Goal: Task Accomplishment & Management: Manage account settings

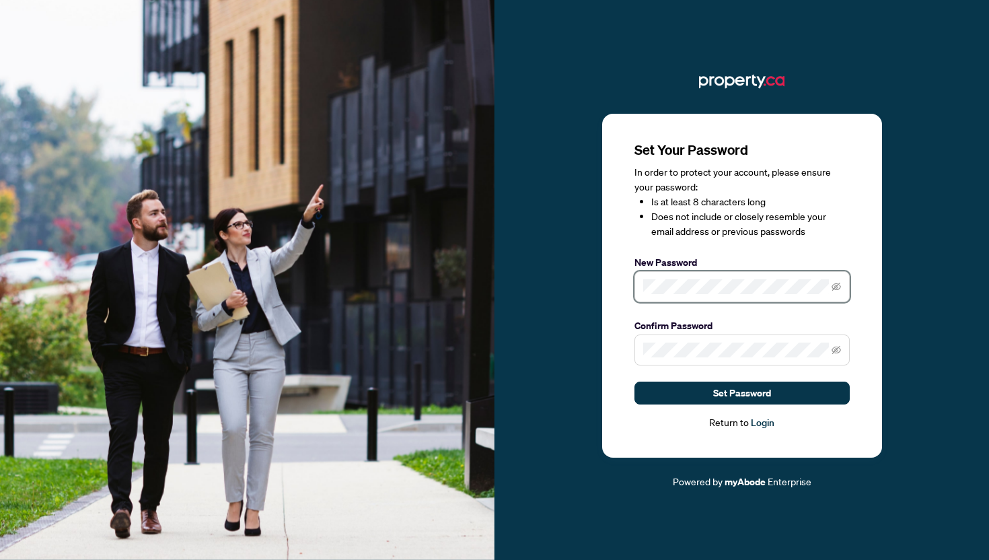
click at [620, 285] on div "Set Your Password In order to protect your account, please ensure your password…" at bounding box center [742, 286] width 280 height 344
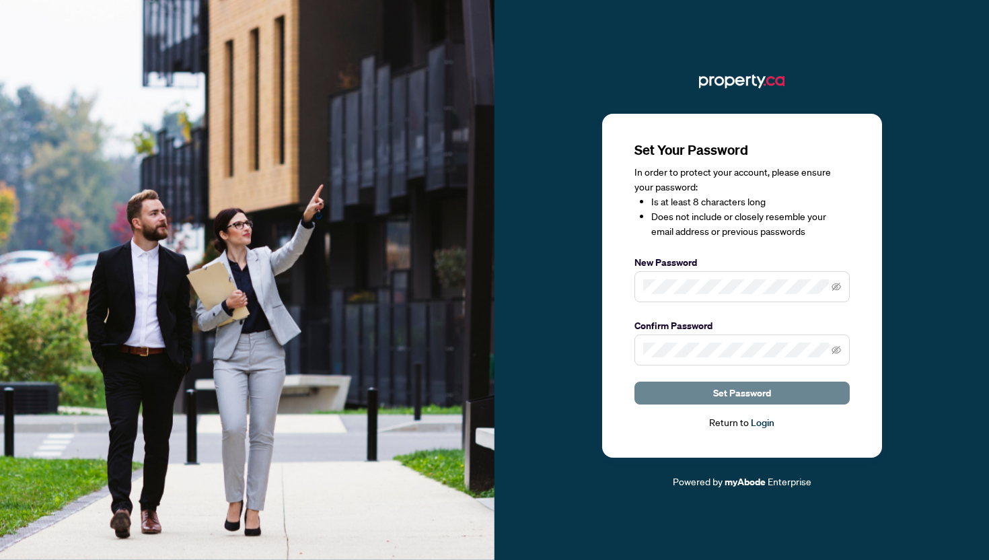
click at [726, 398] on span "Set Password" at bounding box center [742, 393] width 58 height 22
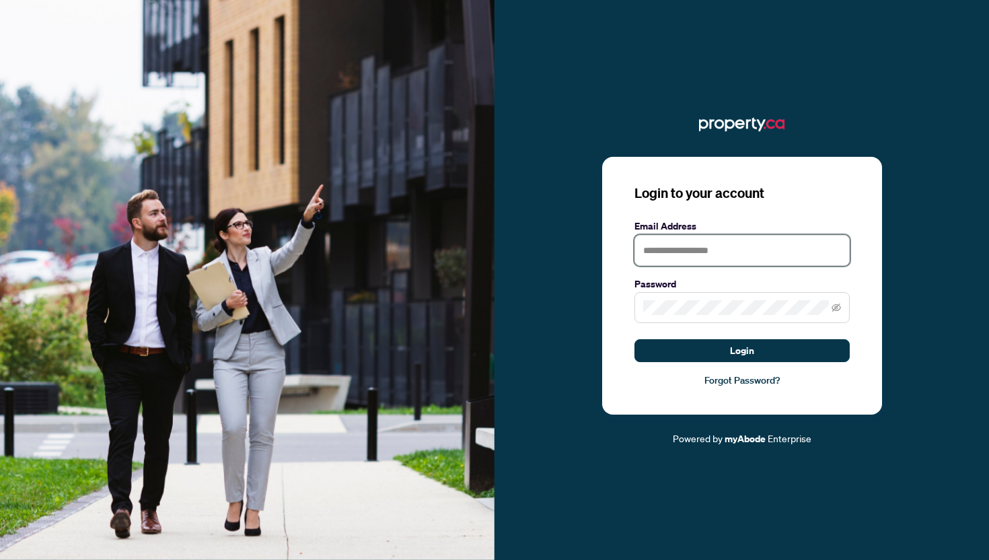
click at [726, 244] on input "text" at bounding box center [742, 250] width 215 height 31
type input "**********"
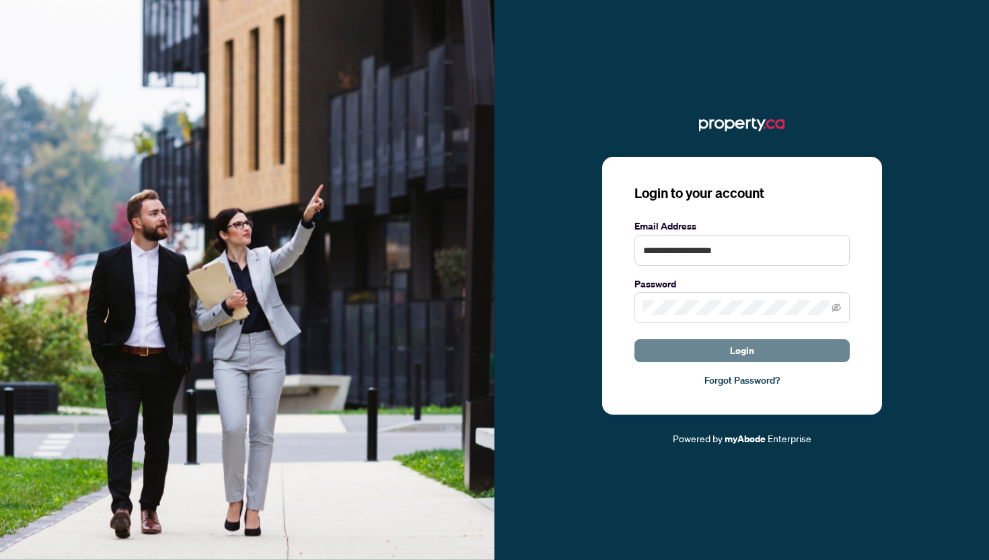
click at [670, 351] on button "Login" at bounding box center [742, 350] width 215 height 23
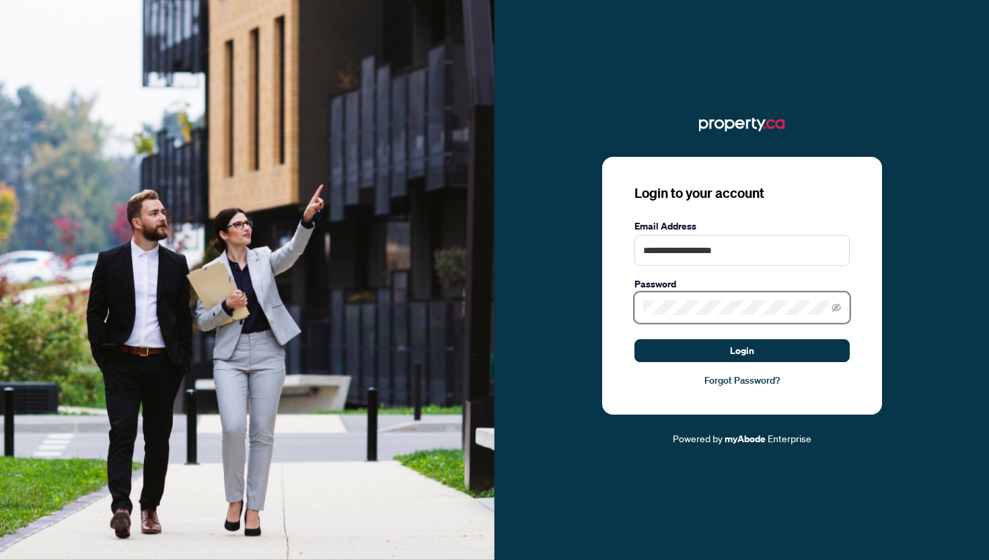
click at [615, 306] on div "**********" at bounding box center [742, 286] width 280 height 258
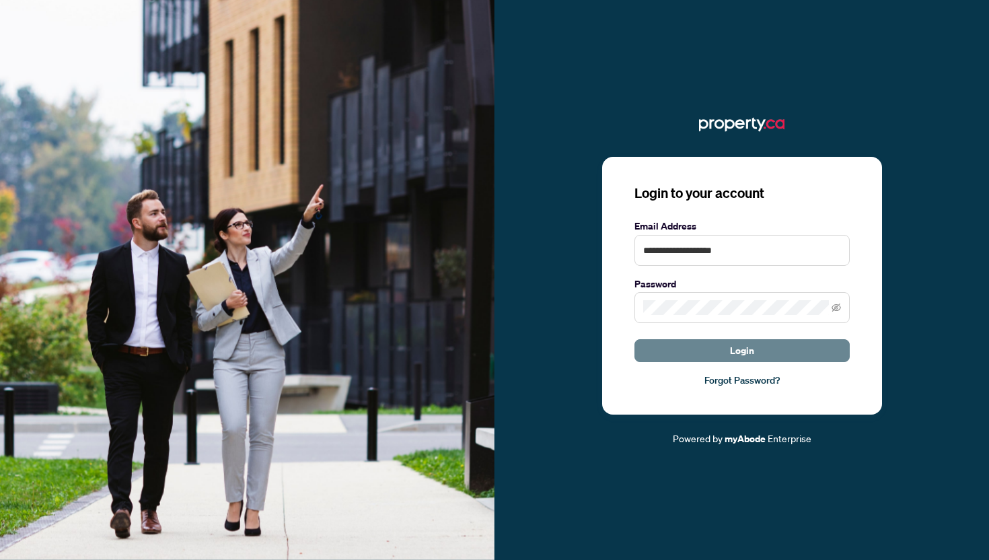
click at [720, 348] on button "Login" at bounding box center [742, 350] width 215 height 23
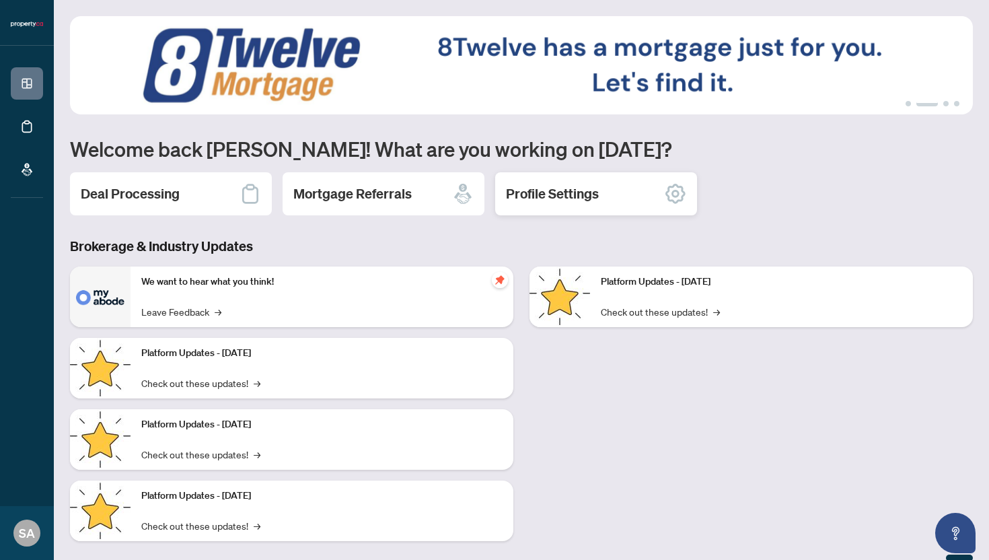
click at [565, 195] on h2 "Profile Settings" at bounding box center [552, 193] width 93 height 19
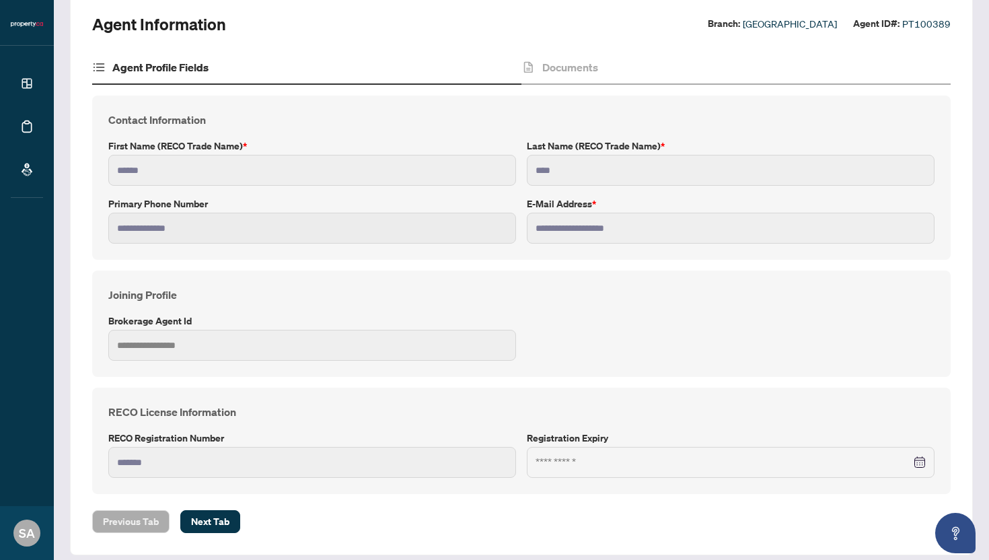
scroll to position [101, 0]
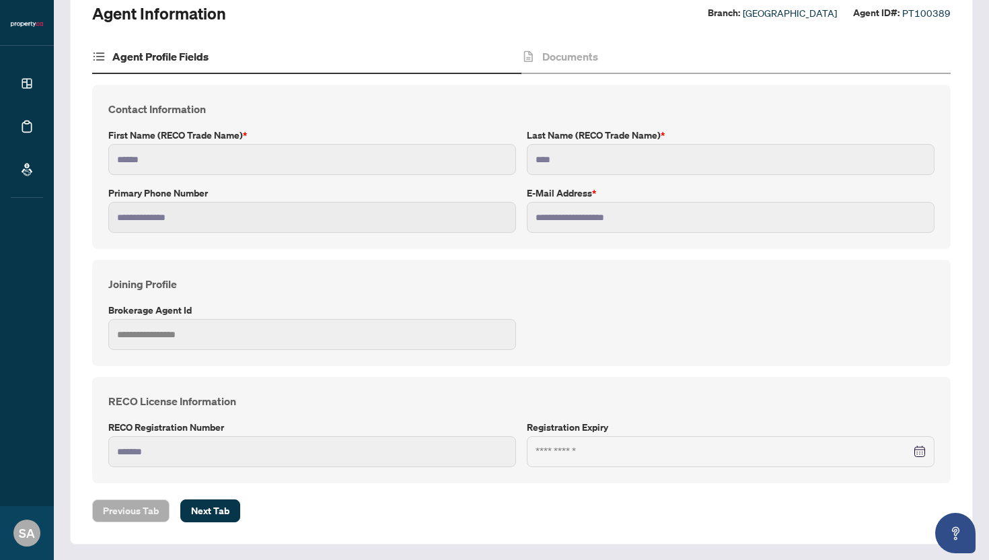
click at [924, 452] on div at bounding box center [731, 451] width 390 height 15
click at [207, 514] on span "Next Tab" at bounding box center [210, 511] width 38 height 22
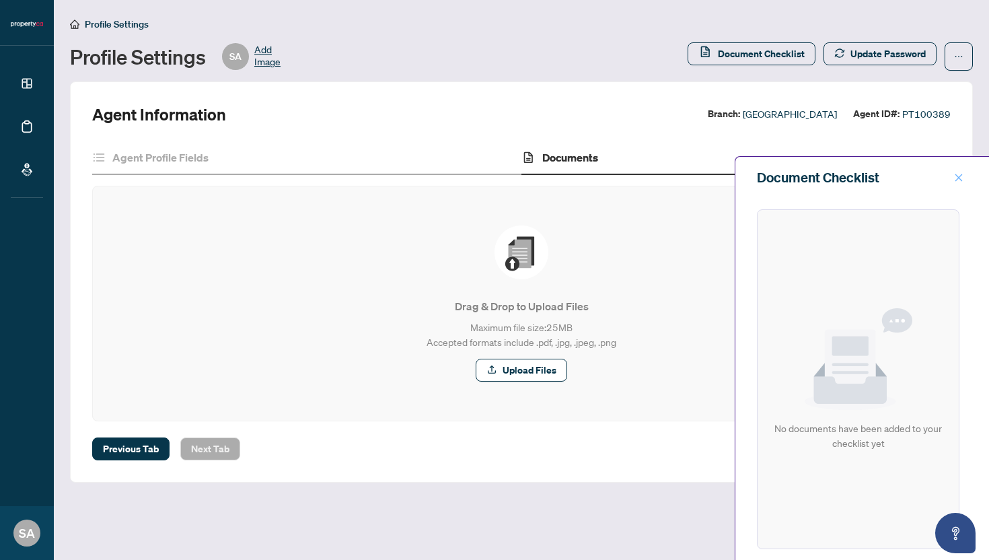
click at [963, 178] on icon "close" at bounding box center [958, 177] width 9 height 9
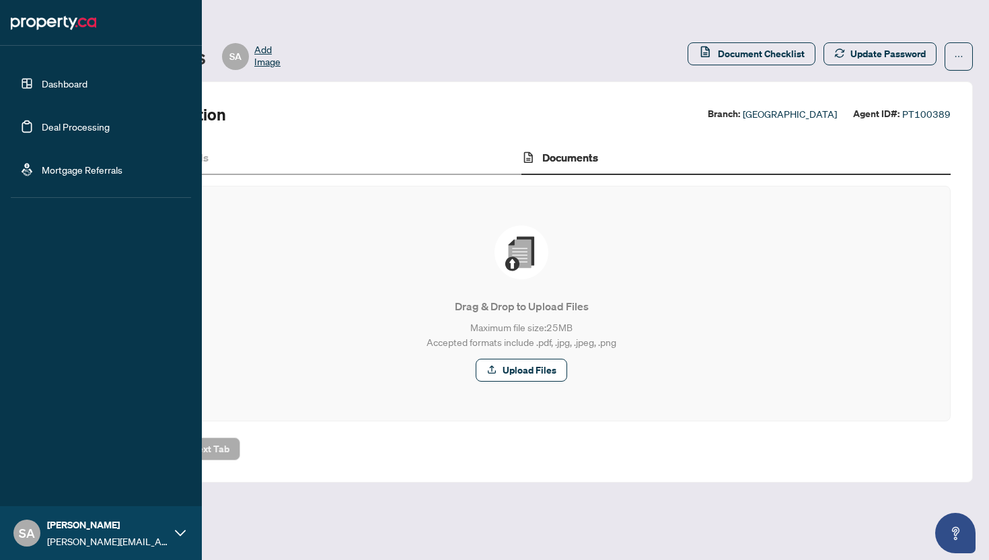
click at [66, 83] on link "Dashboard" at bounding box center [65, 83] width 46 height 12
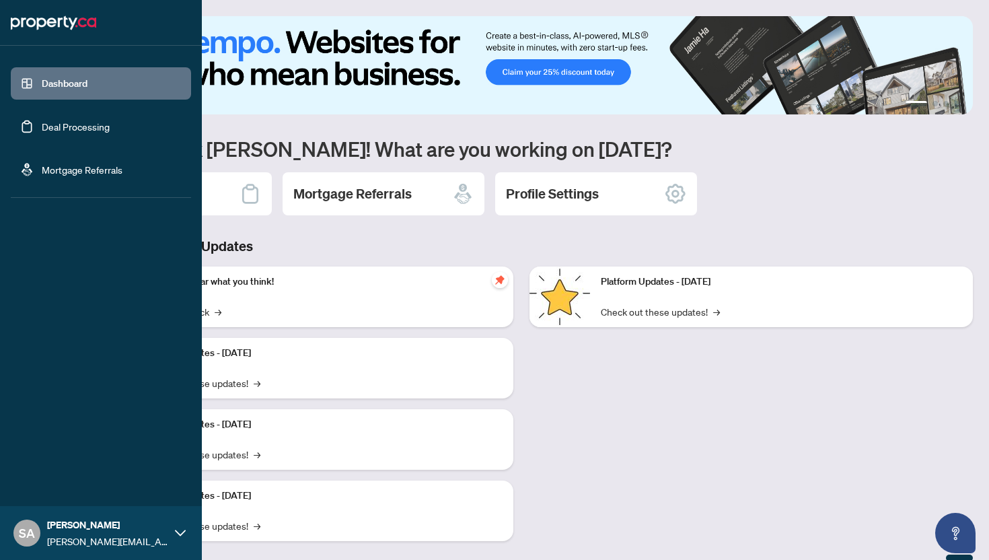
click at [60, 171] on link "Mortgage Referrals" at bounding box center [82, 170] width 81 height 12
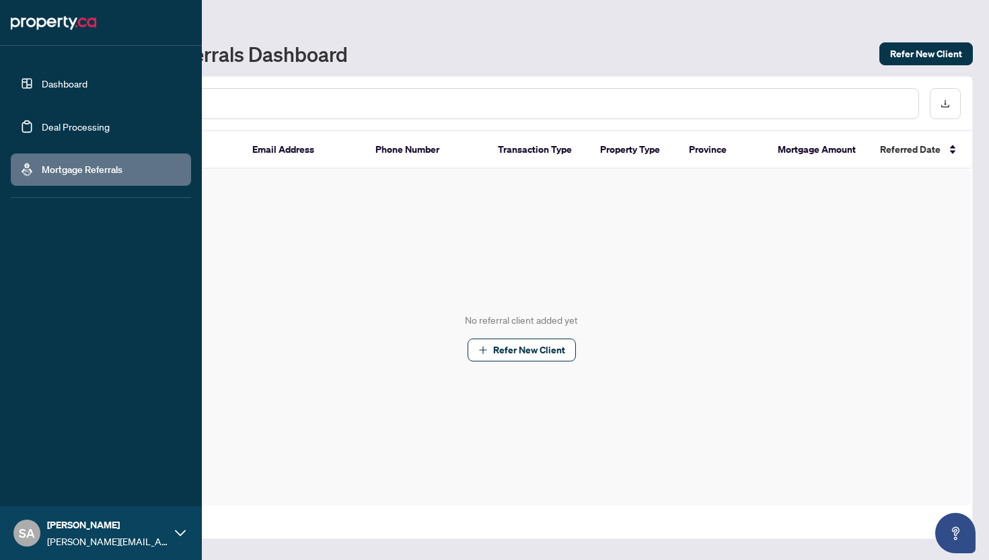
click at [71, 128] on link "Deal Processing" at bounding box center [76, 126] width 68 height 12
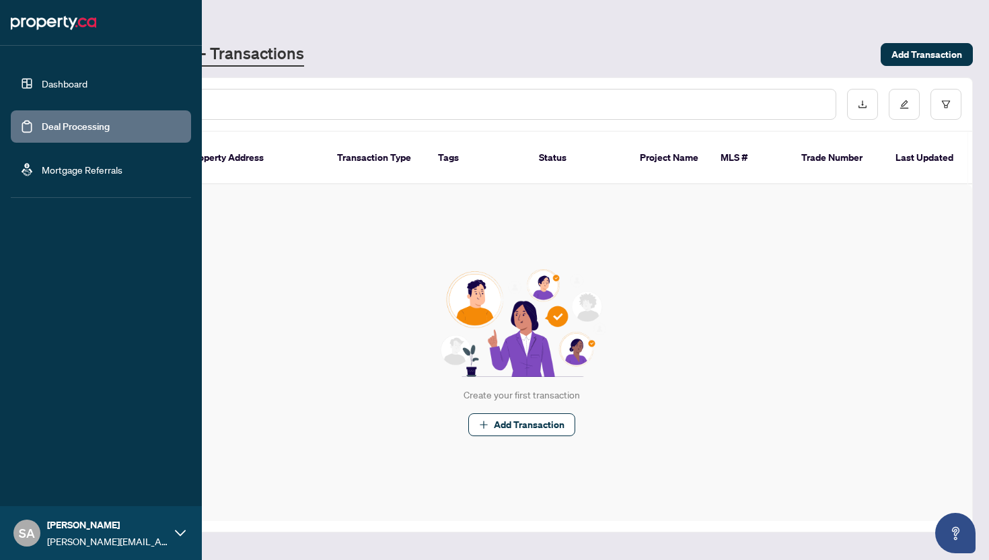
click at [50, 84] on link "Dashboard" at bounding box center [65, 83] width 46 height 12
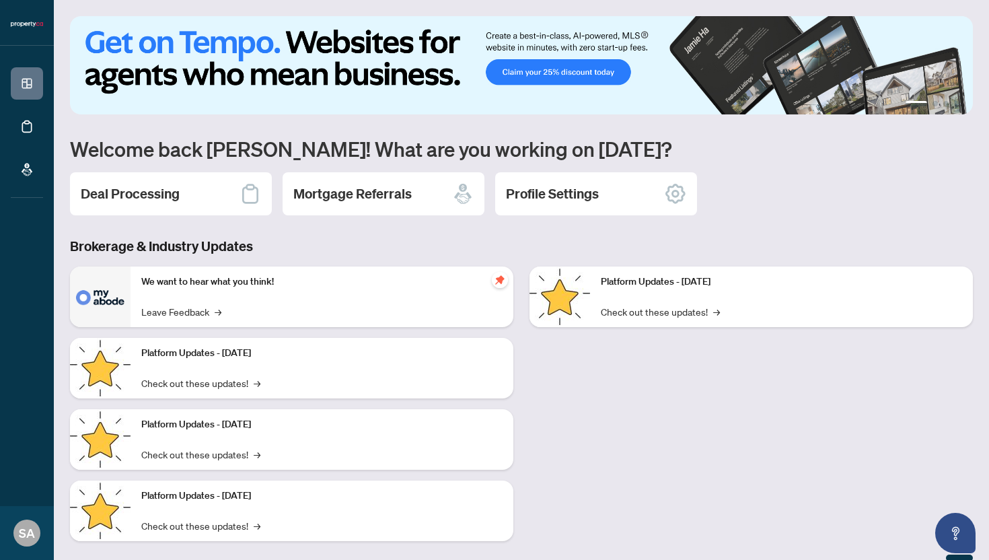
scroll to position [18, 0]
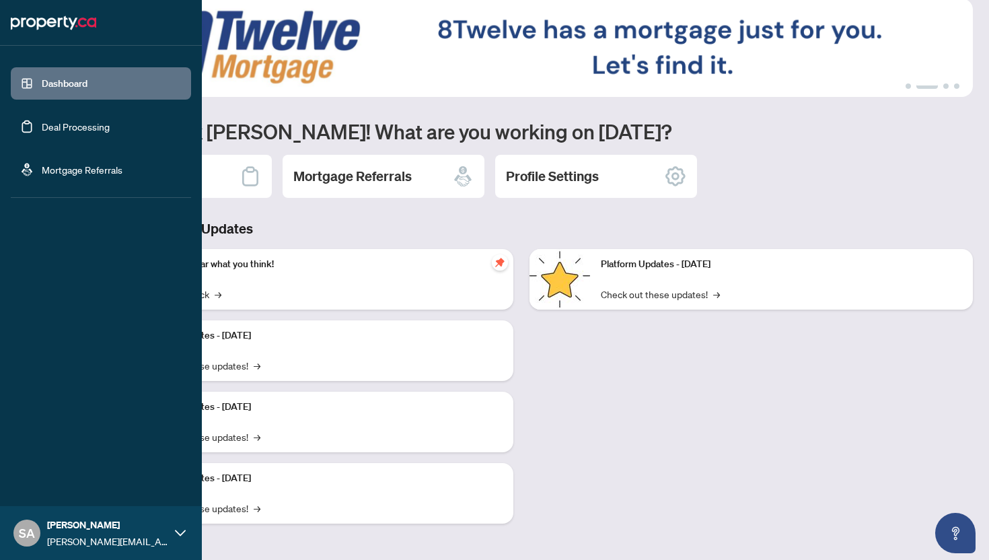
click at [60, 129] on link "Deal Processing" at bounding box center [76, 126] width 68 height 12
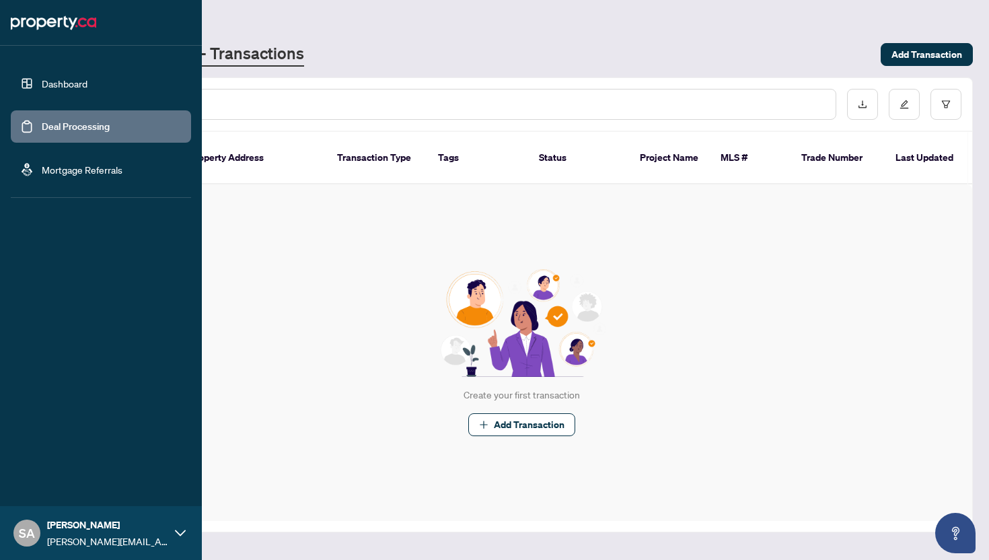
click at [59, 170] on link "Mortgage Referrals" at bounding box center [82, 170] width 81 height 12
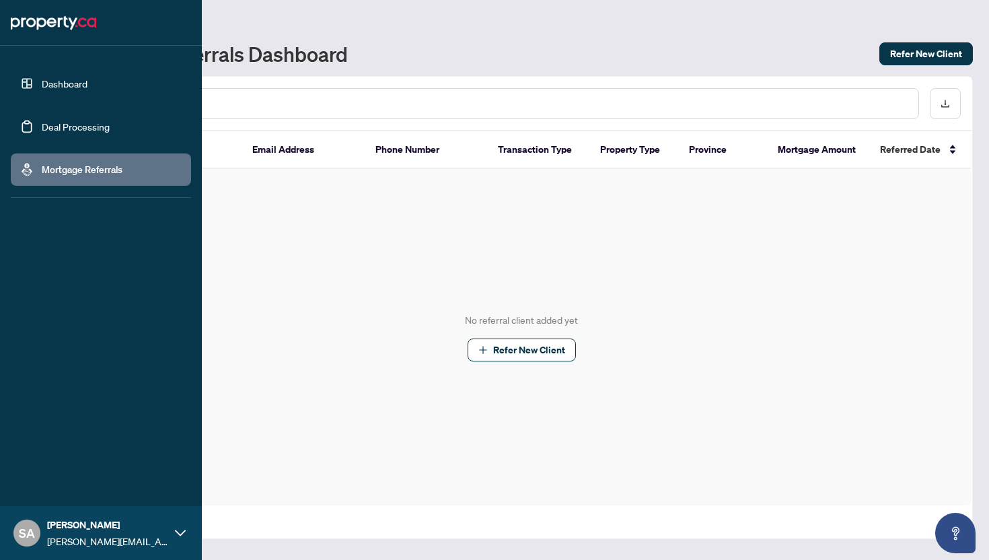
click at [83, 90] on link "Dashboard" at bounding box center [65, 83] width 46 height 12
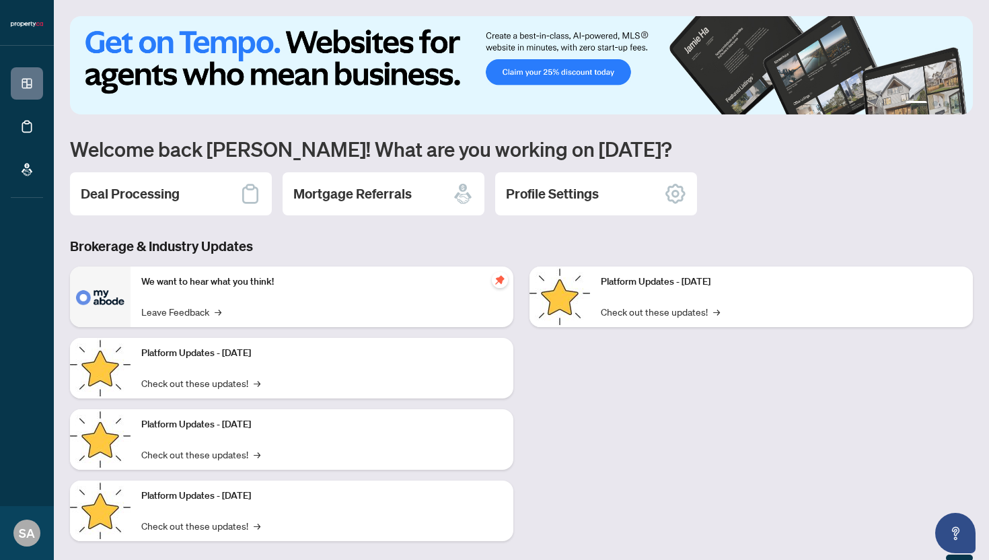
scroll to position [18, 0]
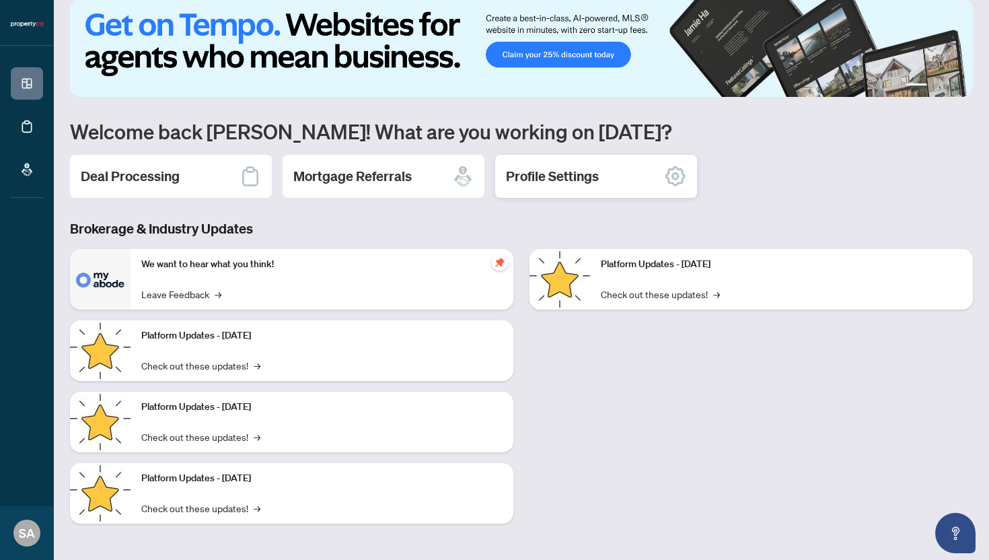
click at [551, 178] on h2 "Profile Settings" at bounding box center [552, 176] width 93 height 19
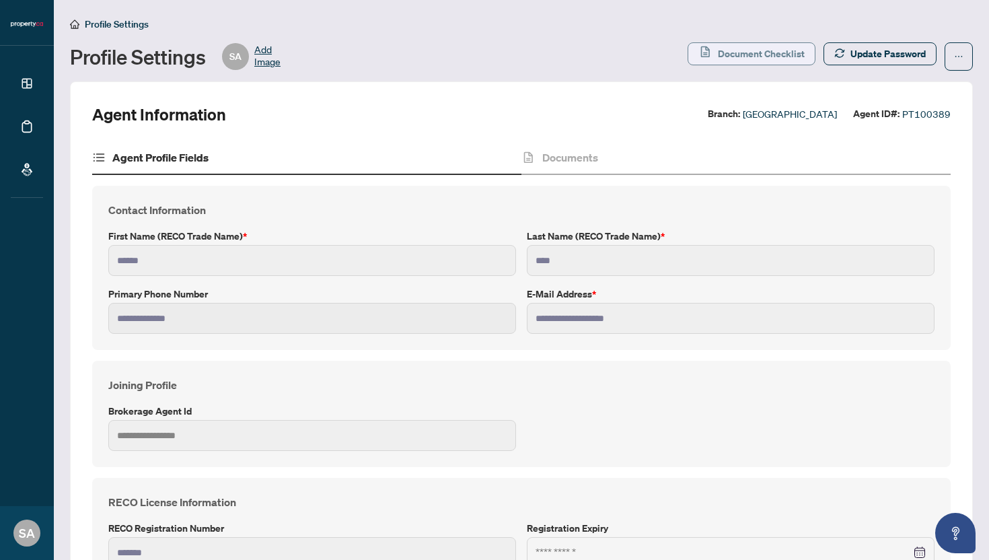
click at [750, 56] on span "Document Checklist" at bounding box center [761, 54] width 87 height 22
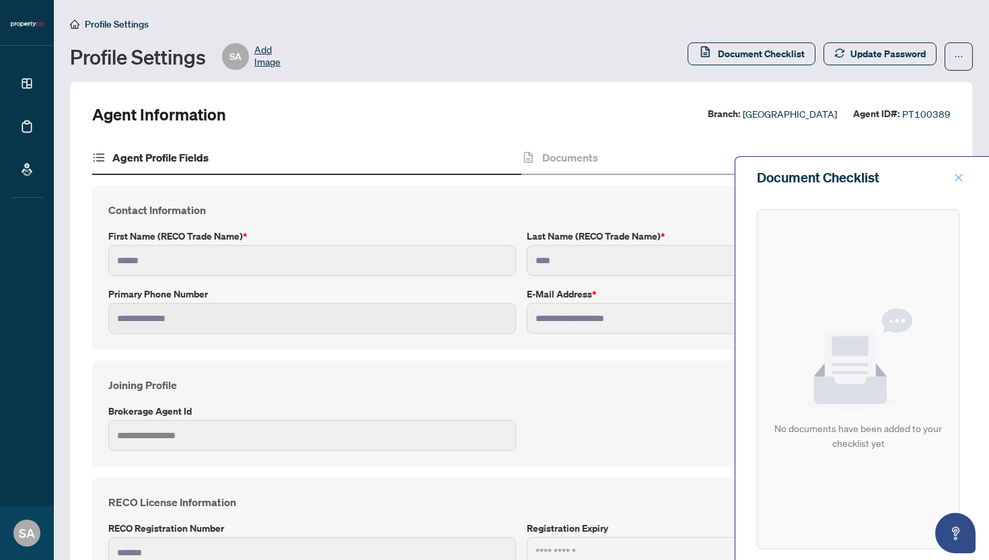
click at [960, 181] on icon "close" at bounding box center [958, 177] width 9 height 9
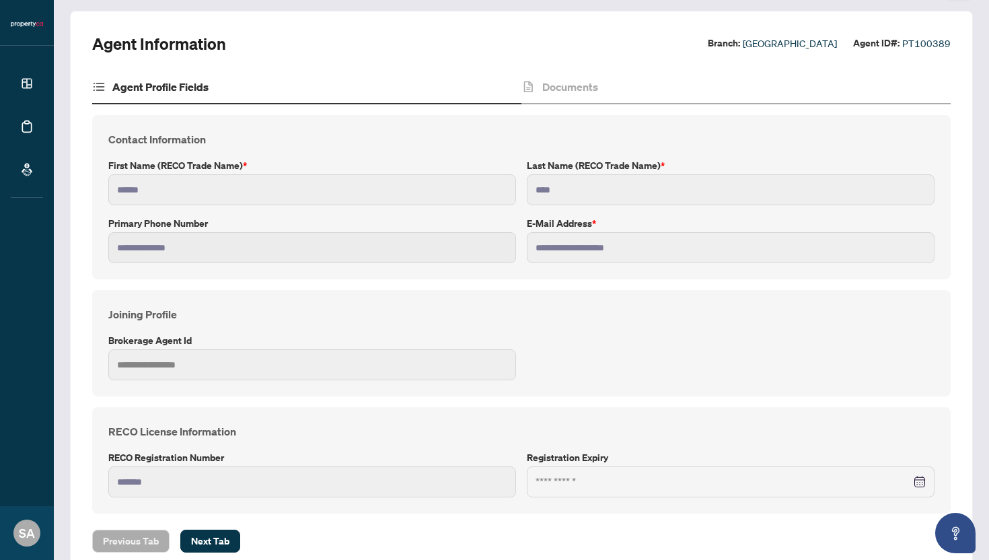
scroll to position [101, 0]
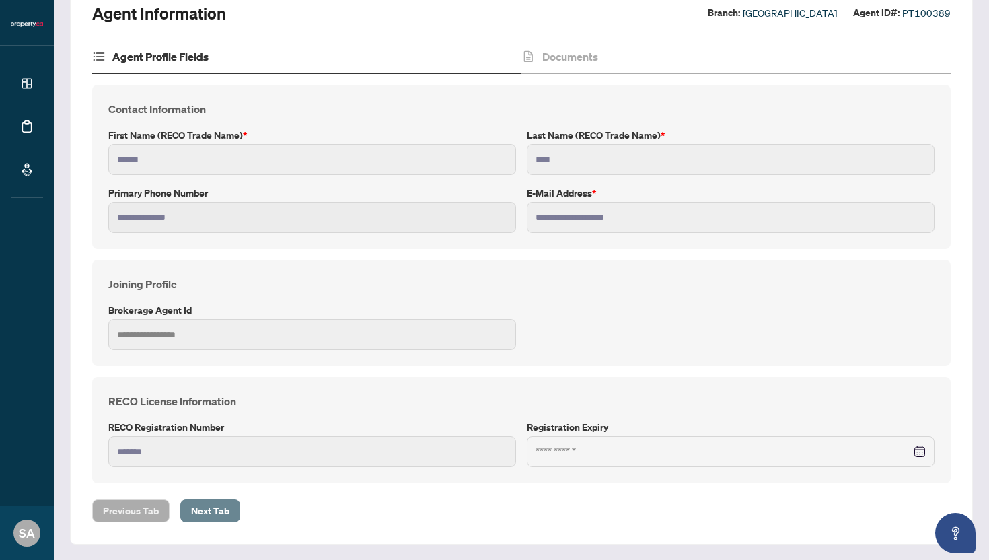
click at [201, 514] on span "Next Tab" at bounding box center [210, 511] width 38 height 22
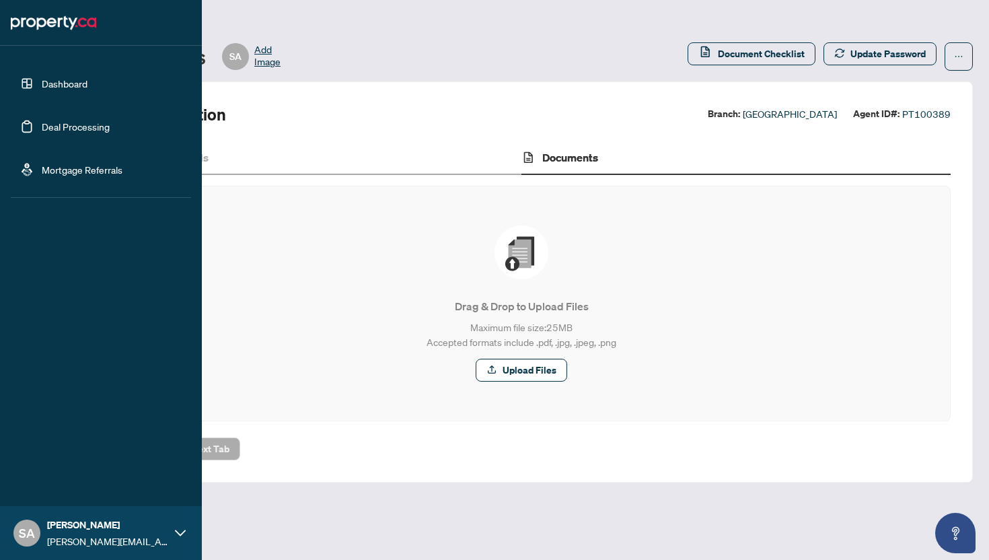
click at [55, 83] on link "Dashboard" at bounding box center [65, 83] width 46 height 12
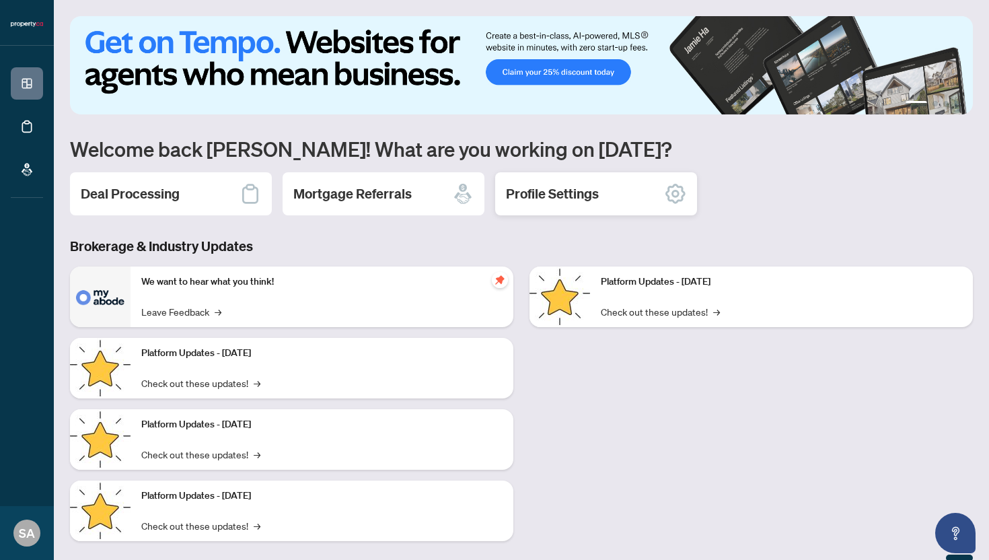
click at [559, 199] on h2 "Profile Settings" at bounding box center [552, 193] width 93 height 19
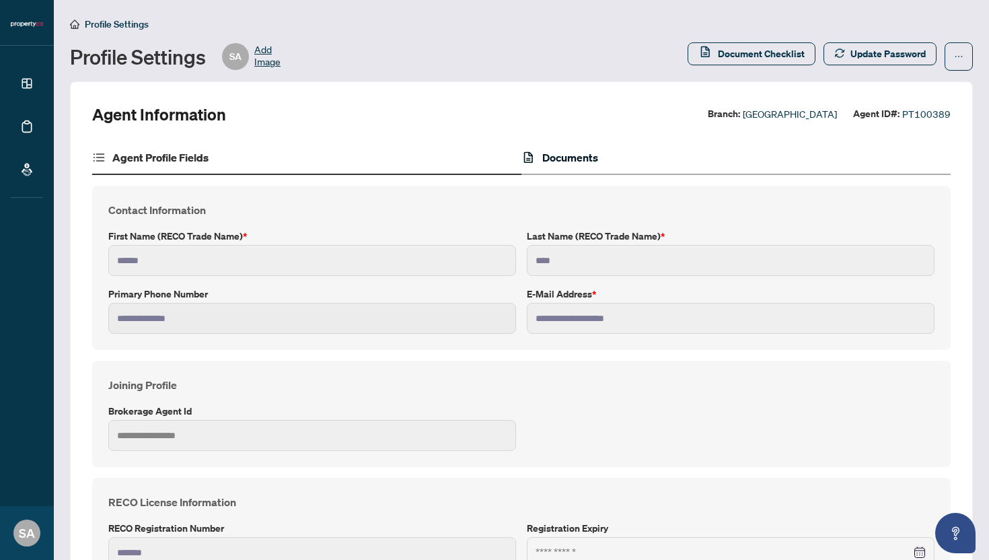
click at [563, 158] on h4 "Documents" at bounding box center [571, 157] width 56 height 16
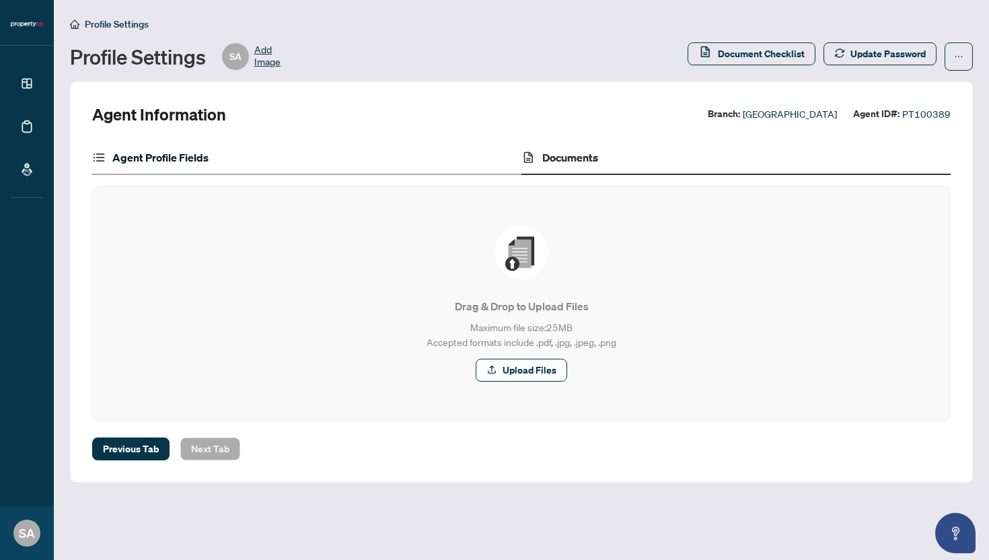
click at [186, 158] on h4 "Agent Profile Fields" at bounding box center [160, 157] width 96 height 16
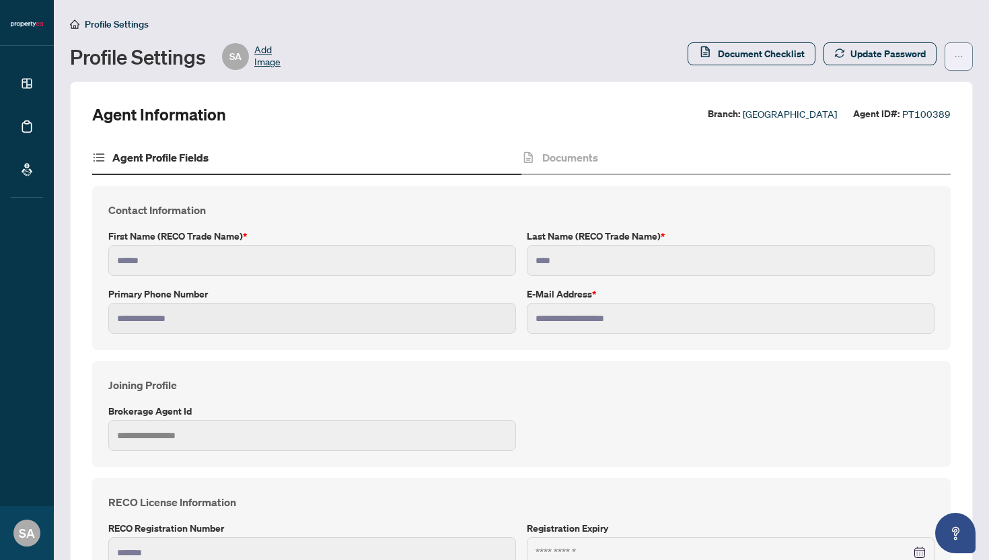
click at [959, 57] on icon "ellipsis" at bounding box center [958, 56] width 9 height 9
click at [925, 91] on span "Agent Activity History" at bounding box center [916, 86] width 92 height 15
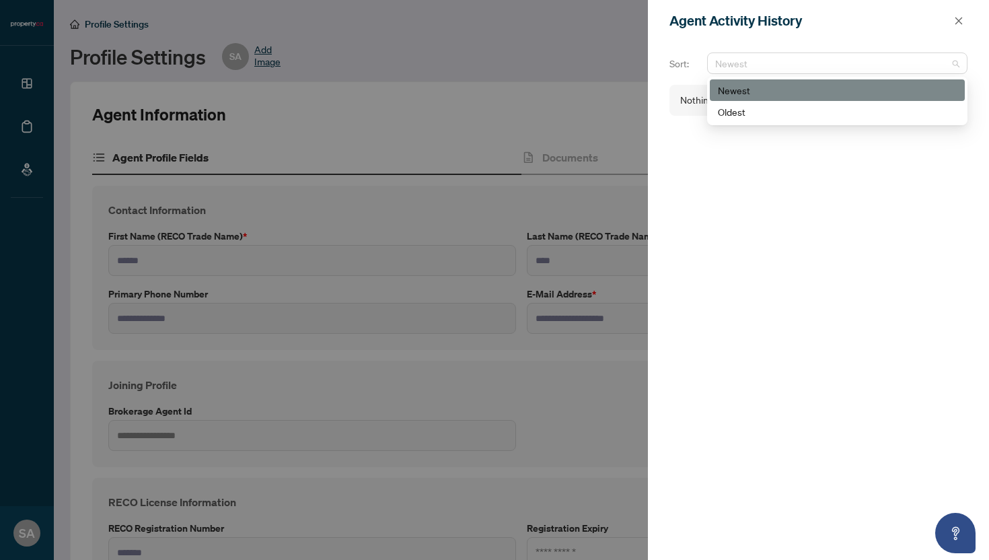
click at [961, 64] on div "Newest" at bounding box center [837, 64] width 260 height 22
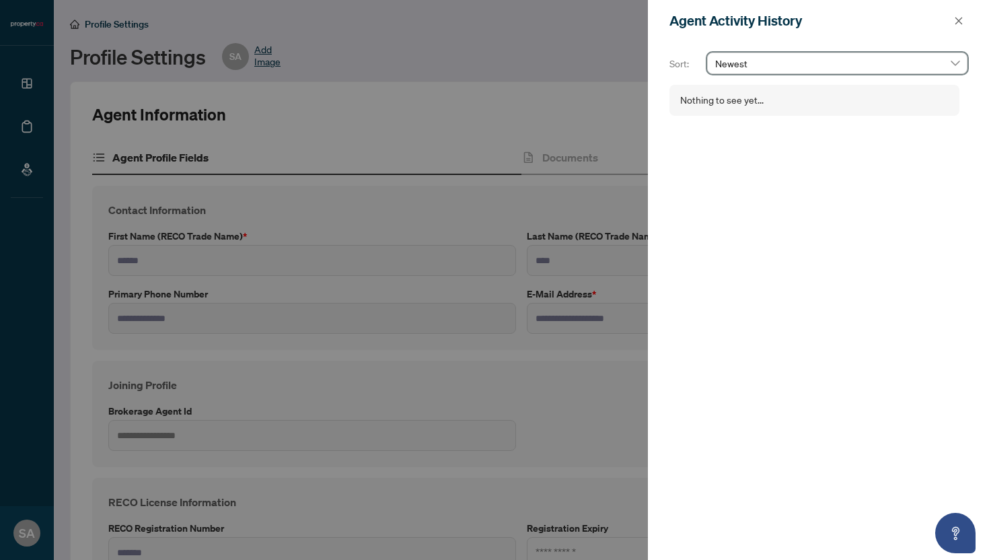
click at [961, 64] on div "Newest" at bounding box center [837, 64] width 260 height 22
click at [959, 18] on icon "close" at bounding box center [958, 20] width 9 height 9
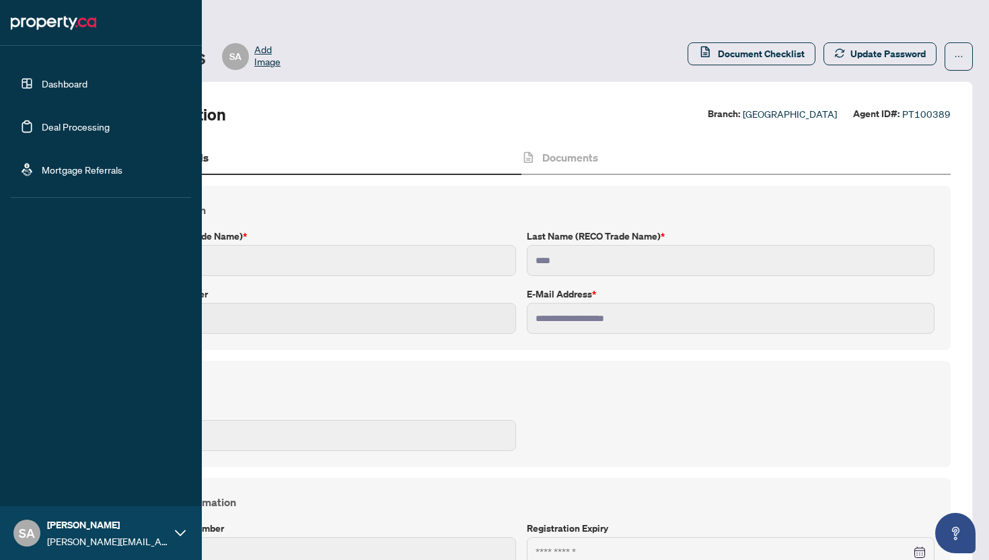
click at [182, 530] on icon at bounding box center [180, 533] width 11 height 11
click at [70, 457] on button "Logout" at bounding box center [101, 453] width 180 height 23
